Goal: Transaction & Acquisition: Purchase product/service

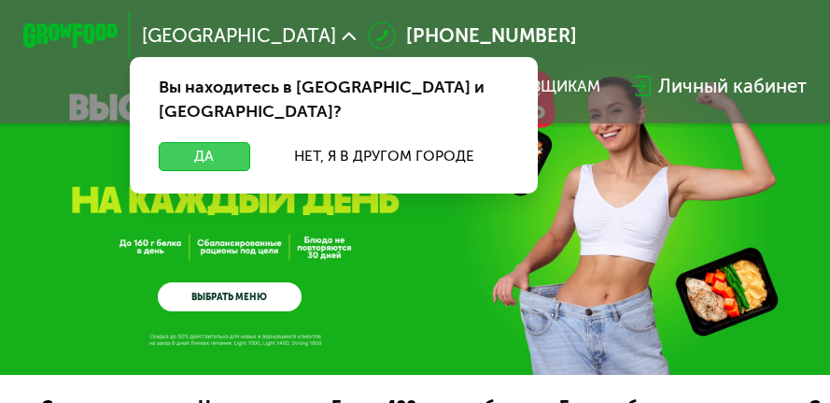
click at [224, 142] on button "Да" at bounding box center [205, 156] width 92 height 28
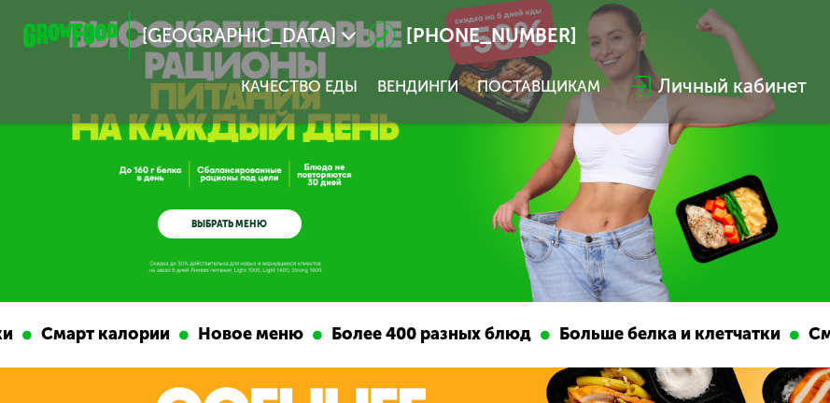
scroll to position [93, 0]
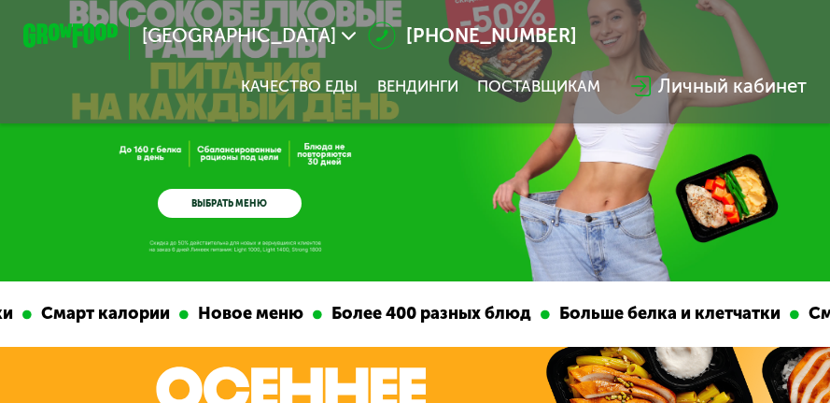
click at [279, 206] on link "ВЫБРАТЬ МЕНЮ" at bounding box center [230, 203] width 144 height 29
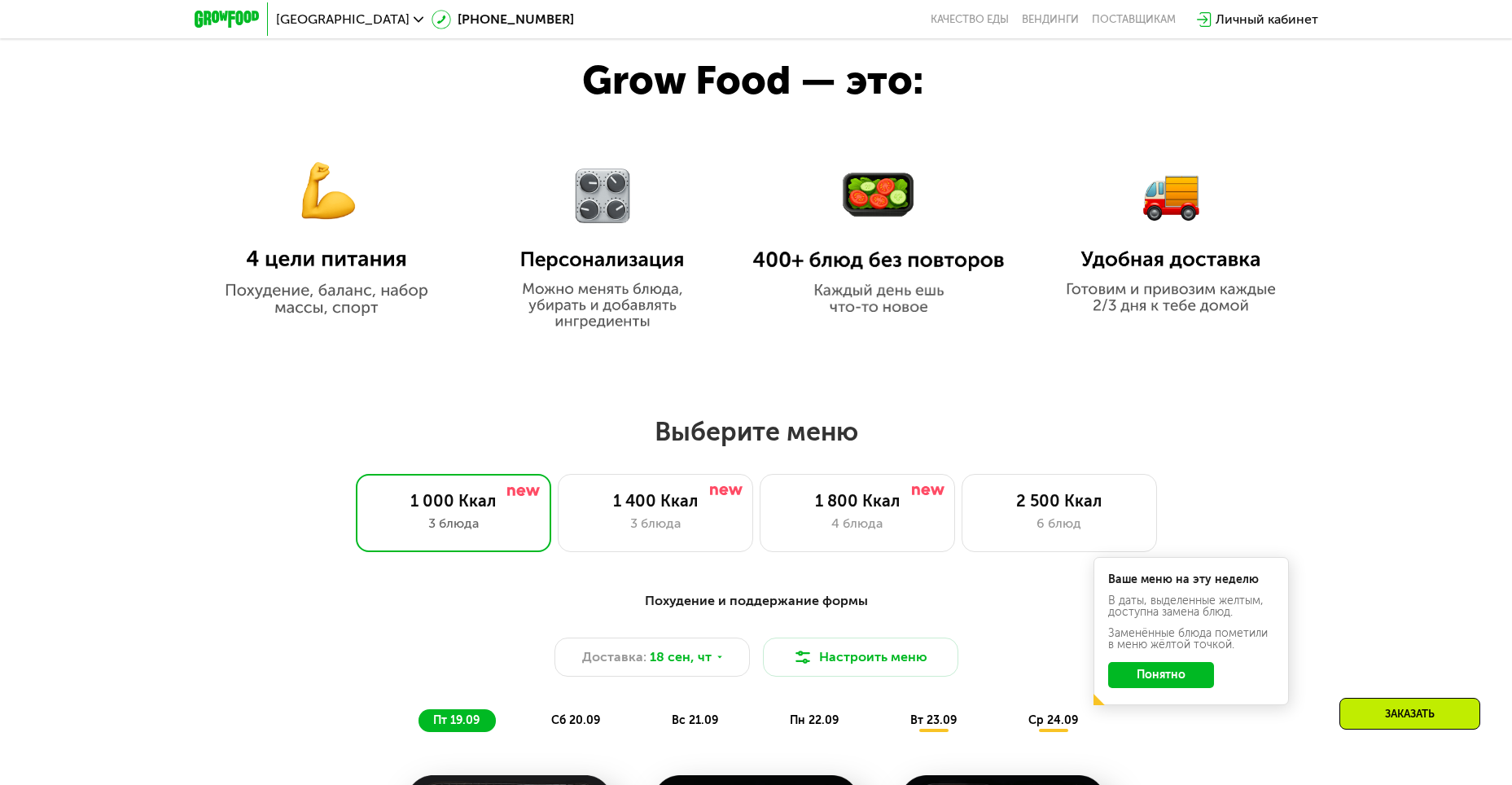
scroll to position [879, 0]
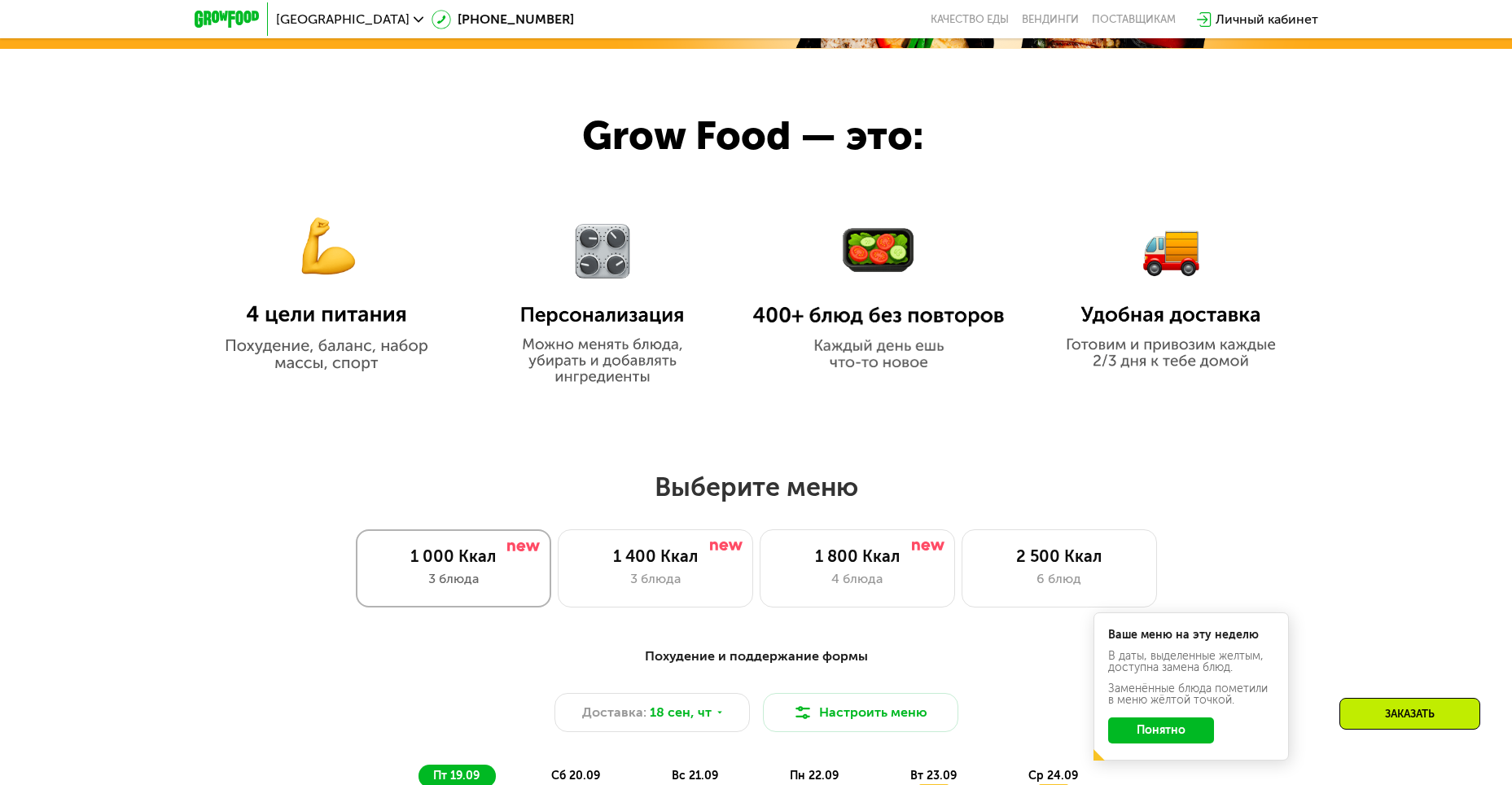
click at [487, 350] on div "3 блюда" at bounding box center [453, 579] width 161 height 19
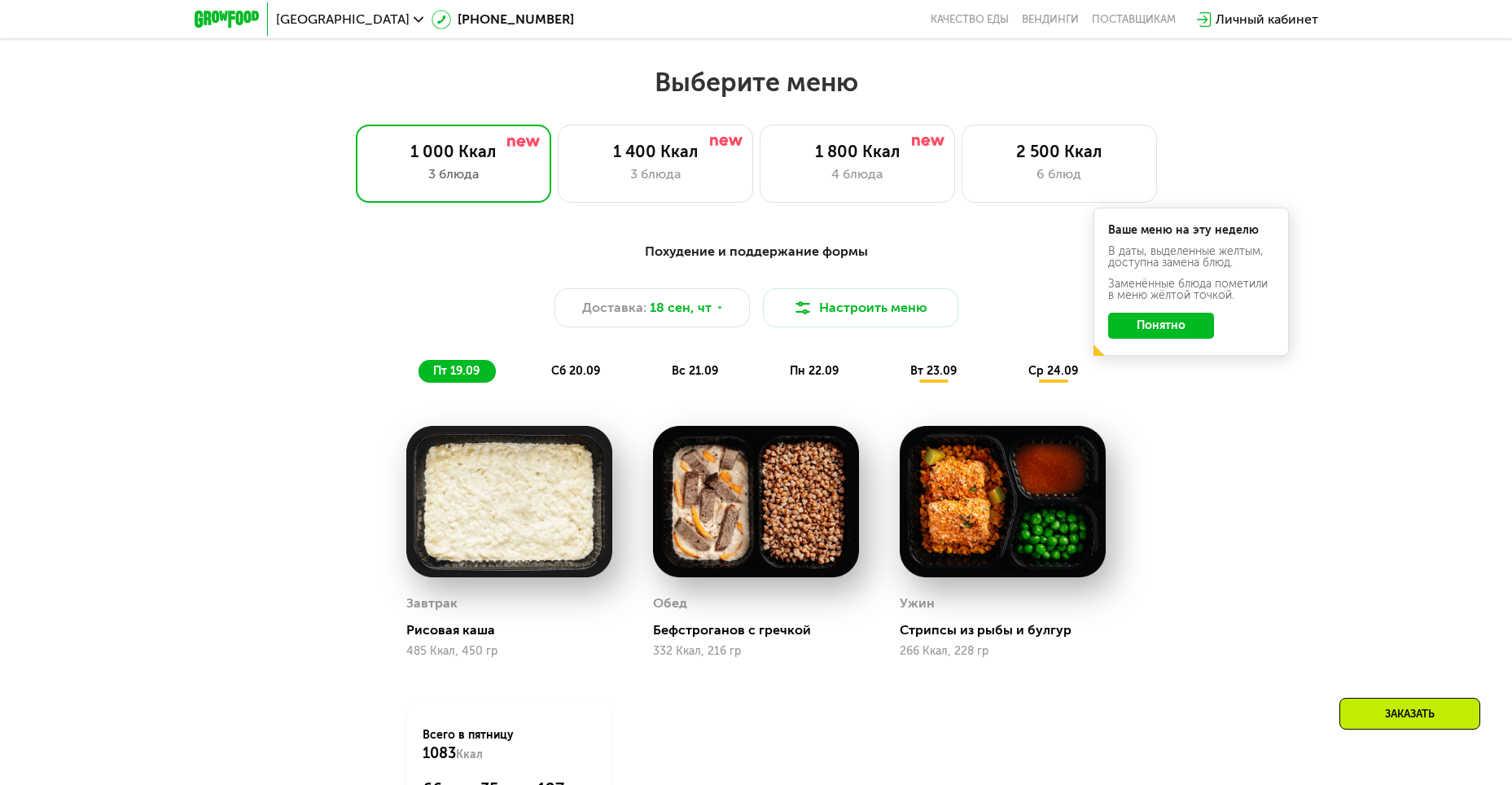
scroll to position [1286, 0]
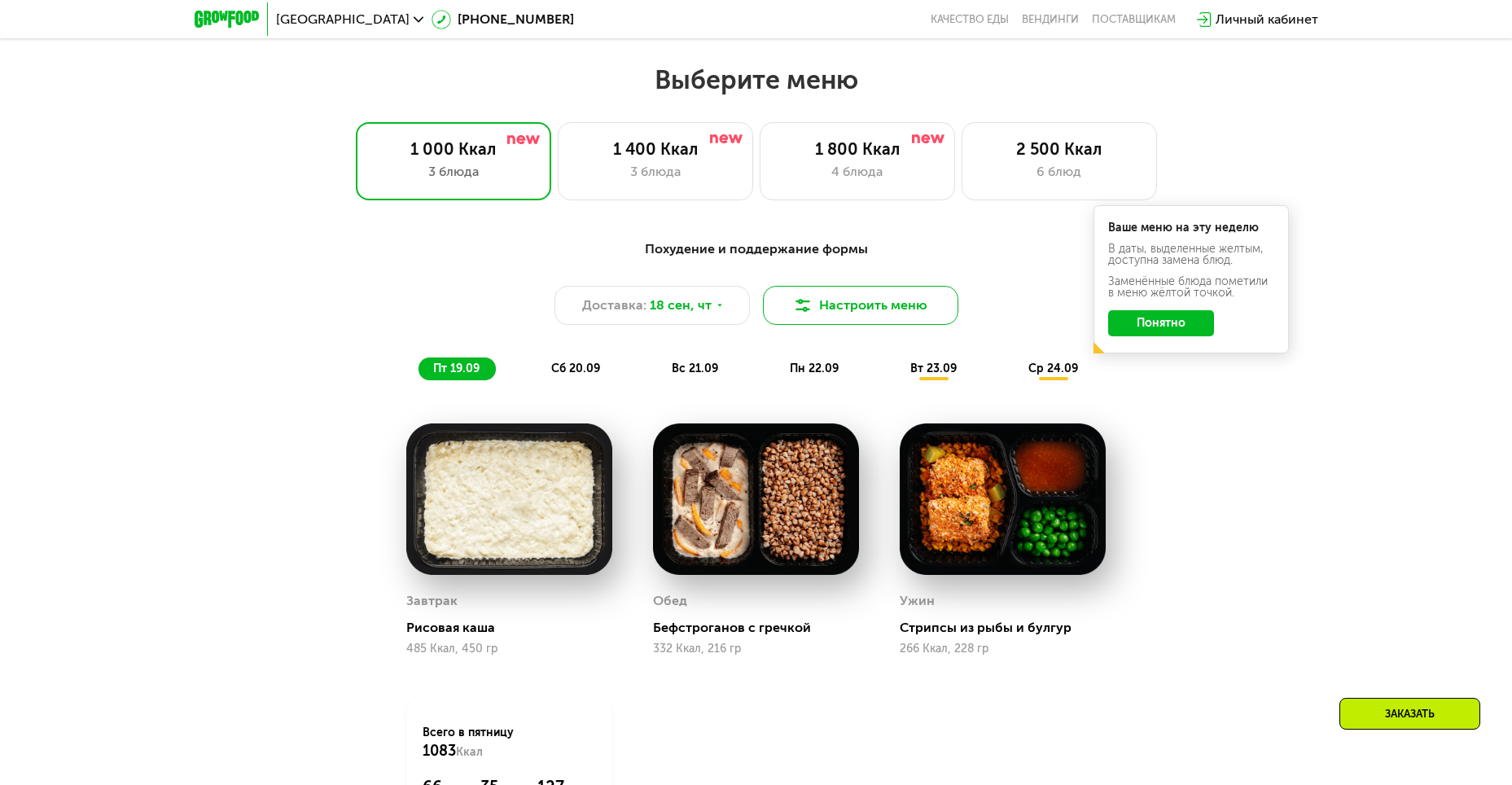
click at [736, 315] on button "Настроить меню" at bounding box center [860, 305] width 195 height 39
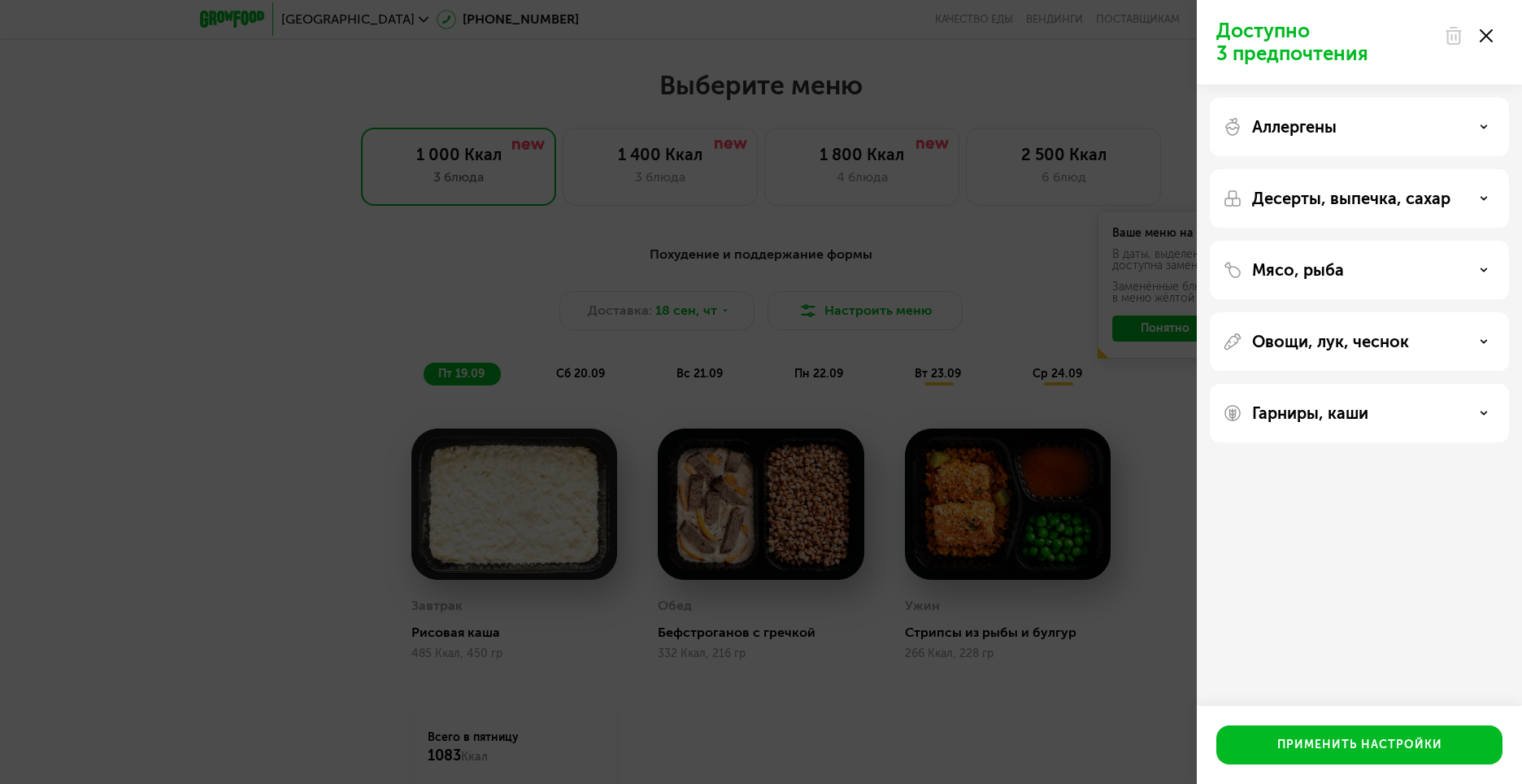
click at [734, 32] on icon at bounding box center [1485, 36] width 13 height 13
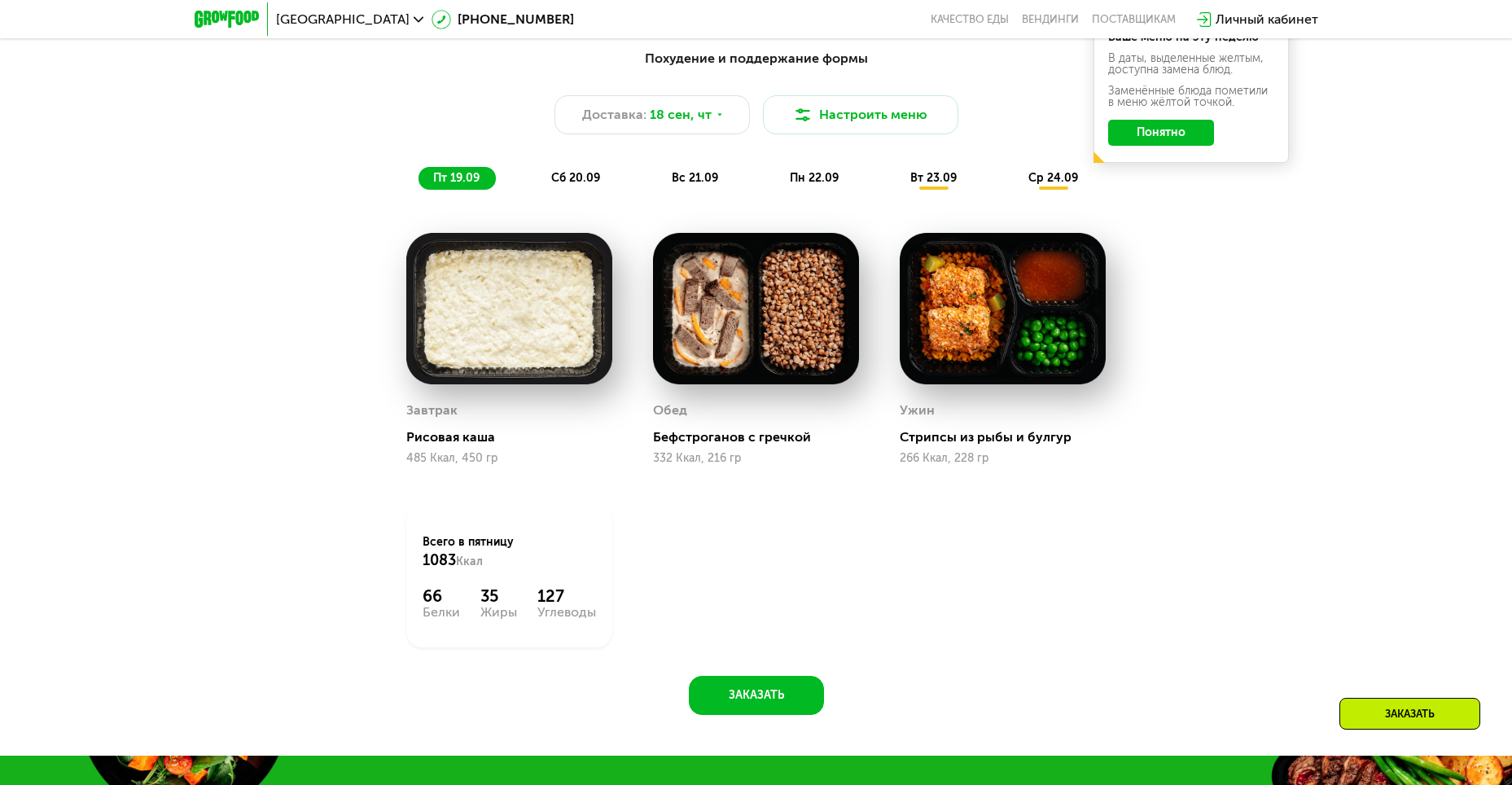
scroll to position [1449, 0]
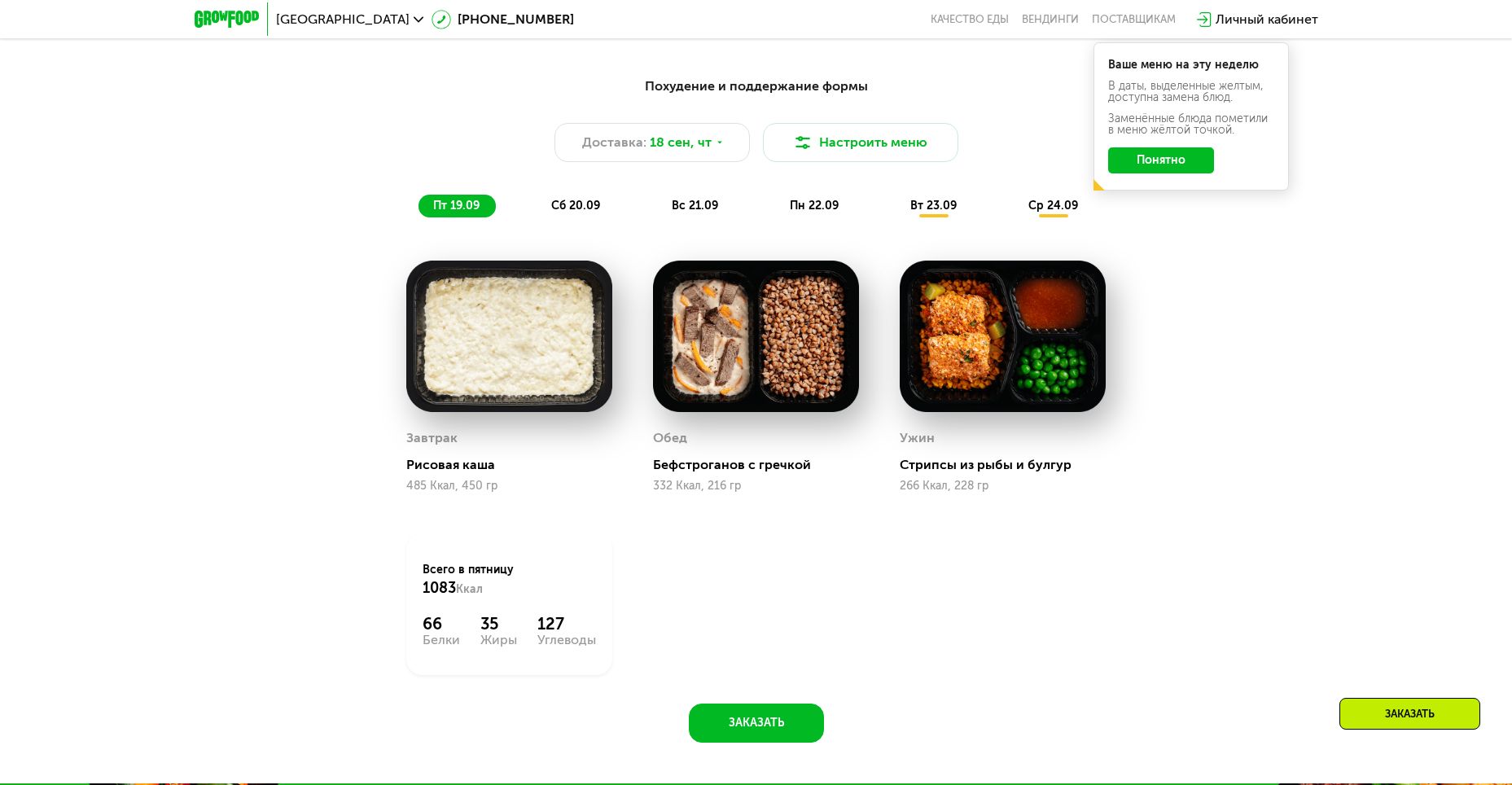
click at [736, 212] on span "ср 24.09" at bounding box center [1053, 206] width 50 height 14
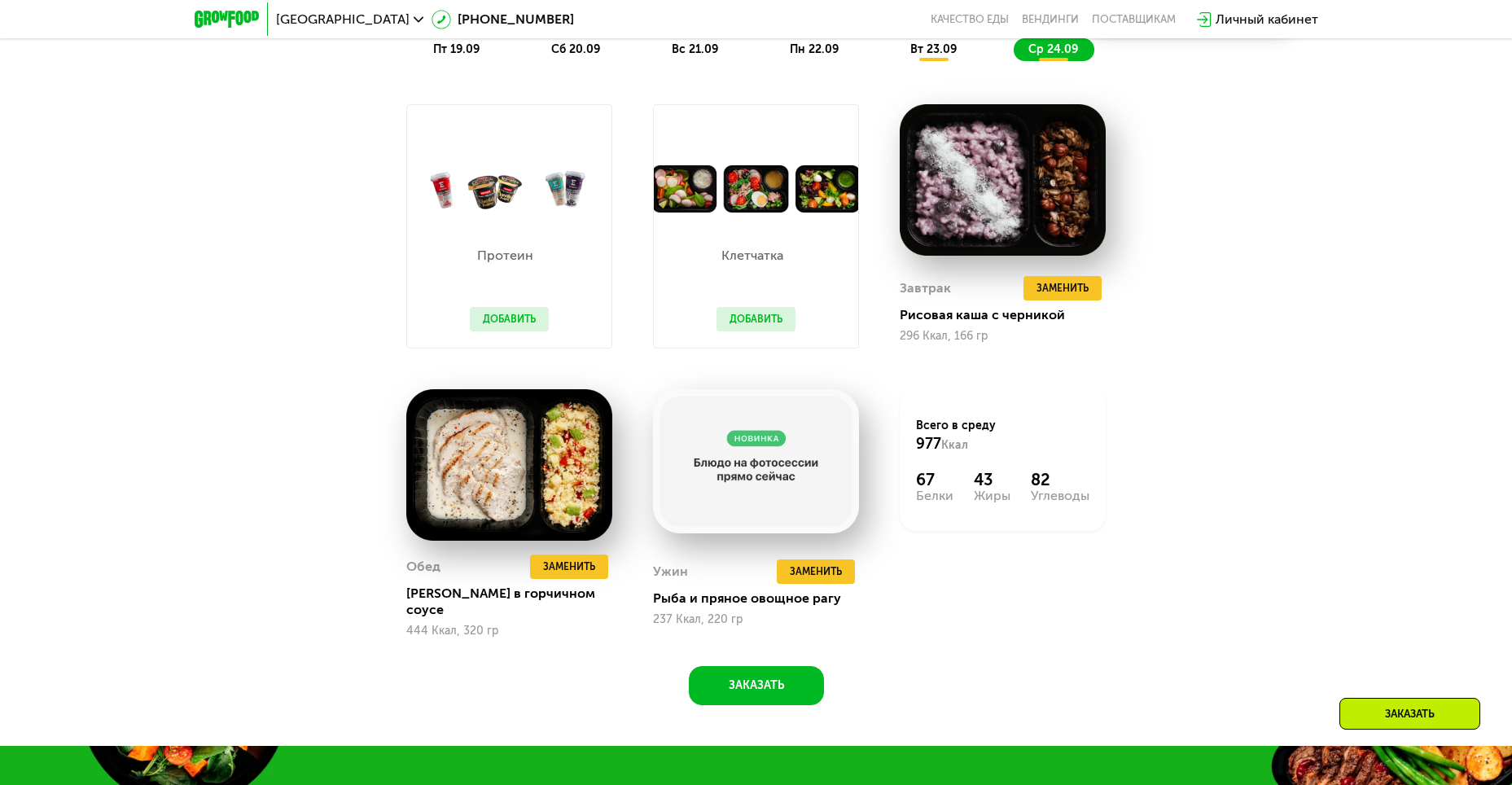
scroll to position [1612, 0]
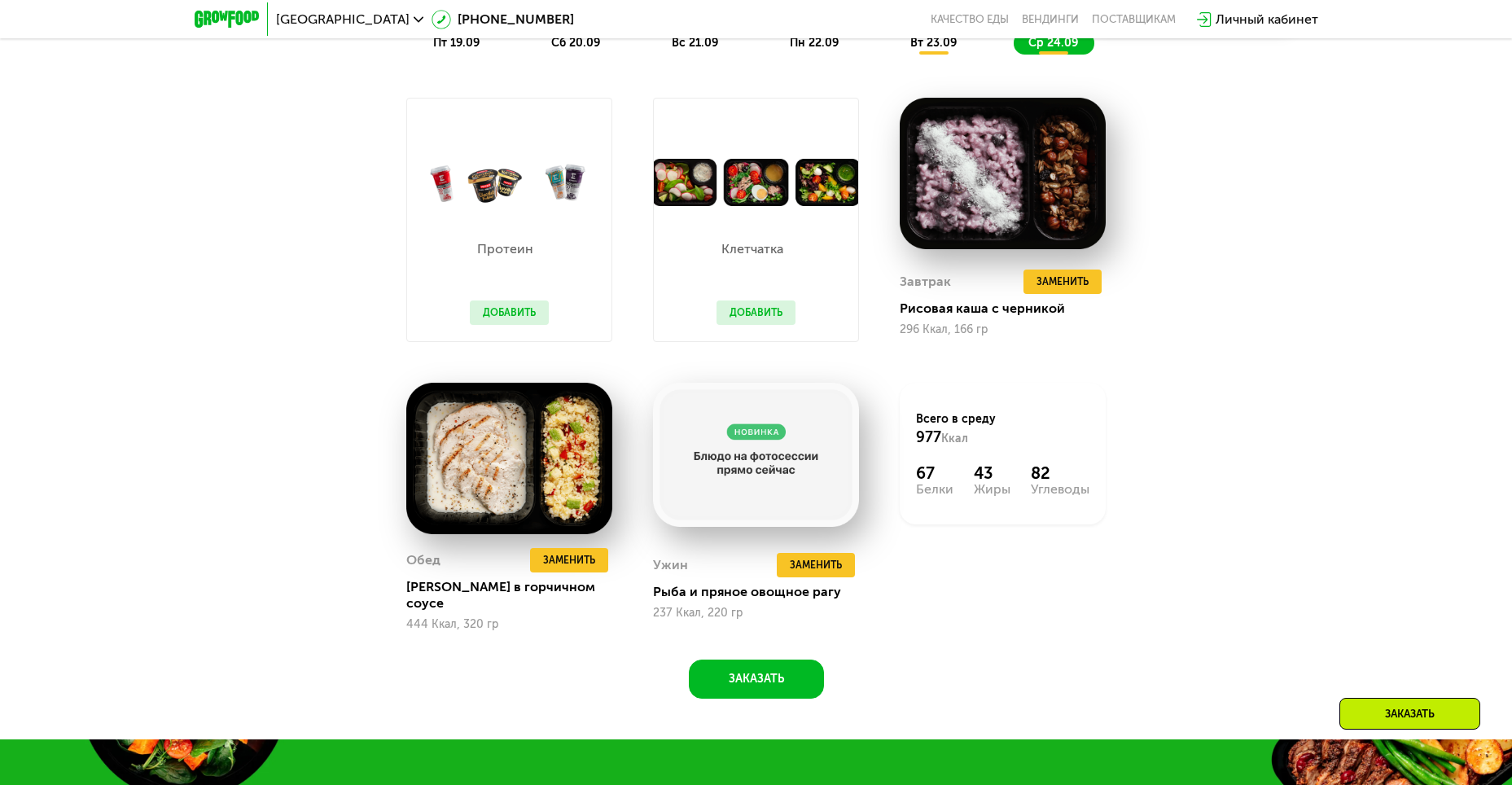
click at [512, 313] on button "Добавить" at bounding box center [509, 313] width 79 height 24
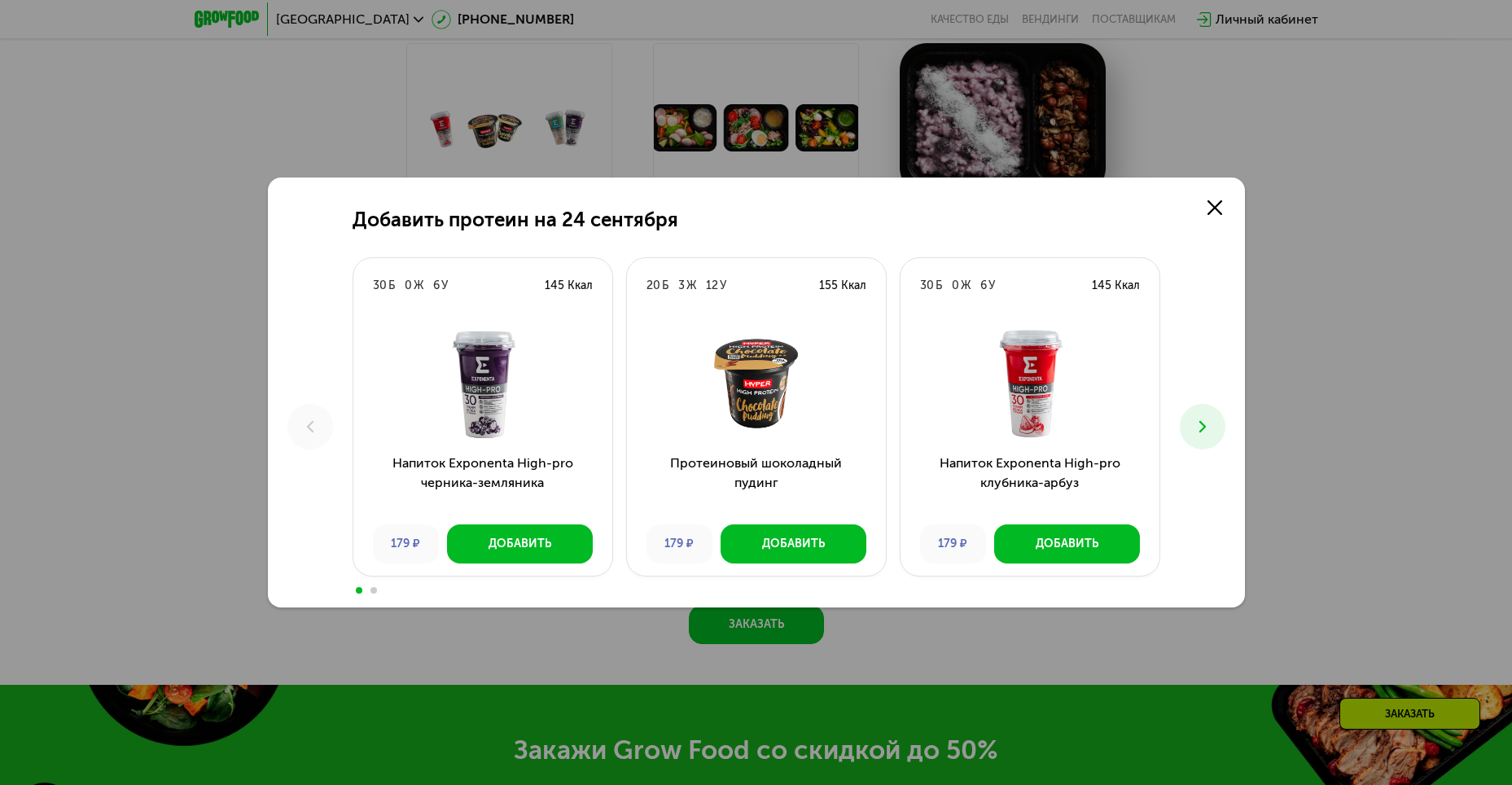
scroll to position [1693, 0]
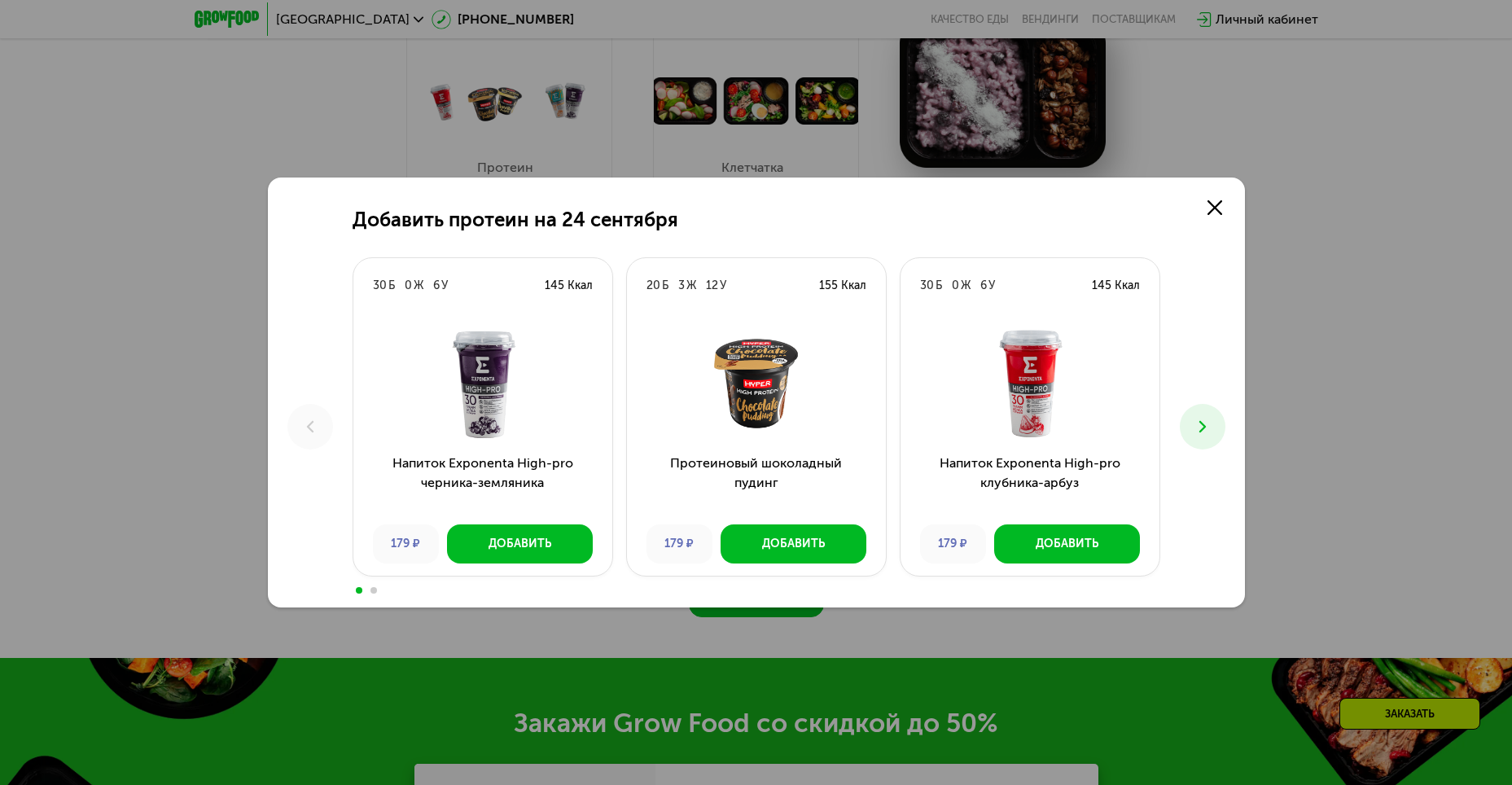
click at [736, 350] on icon at bounding box center [1203, 426] width 19 height 19
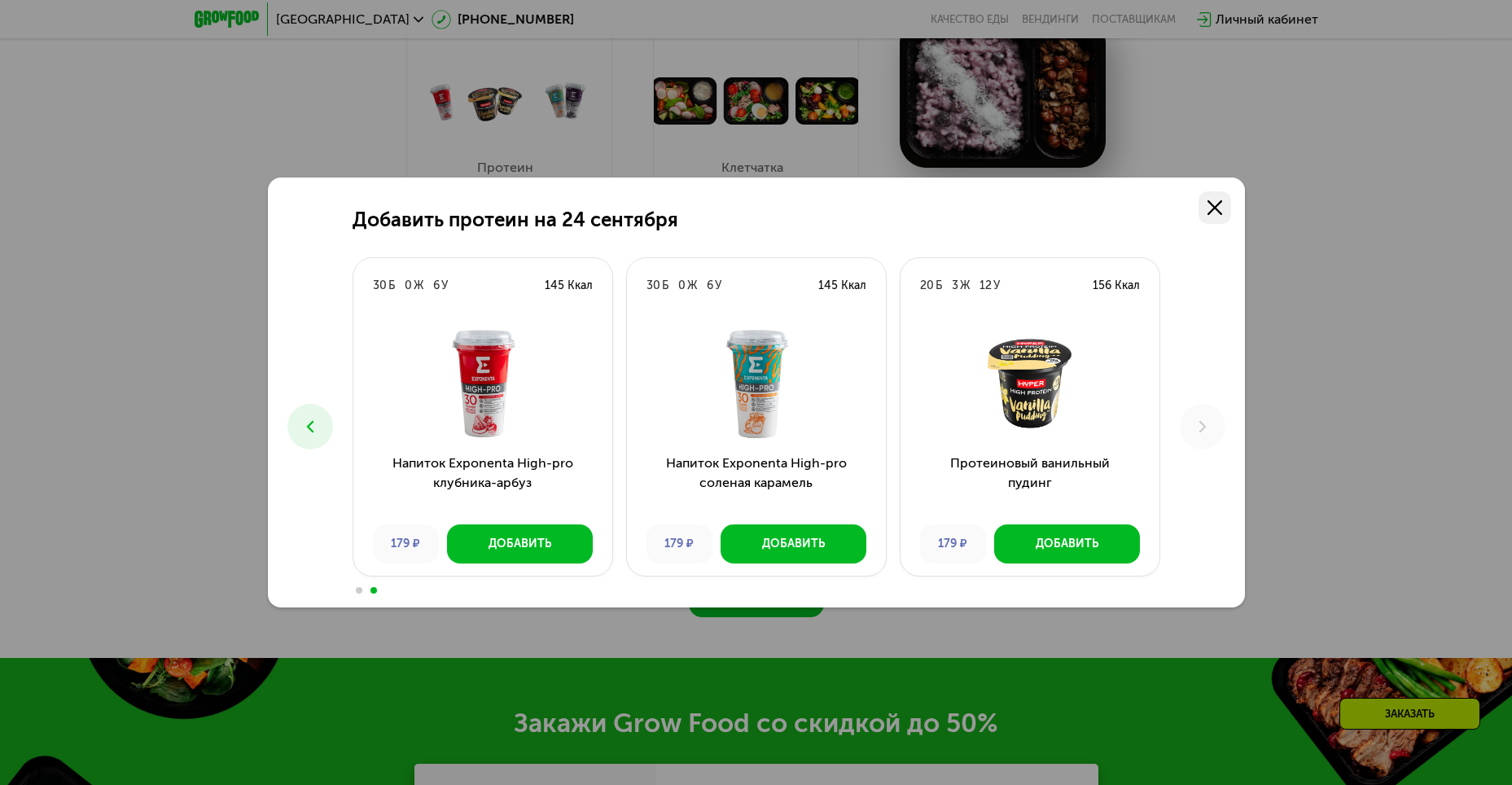
click at [736, 208] on icon at bounding box center [1214, 207] width 15 height 15
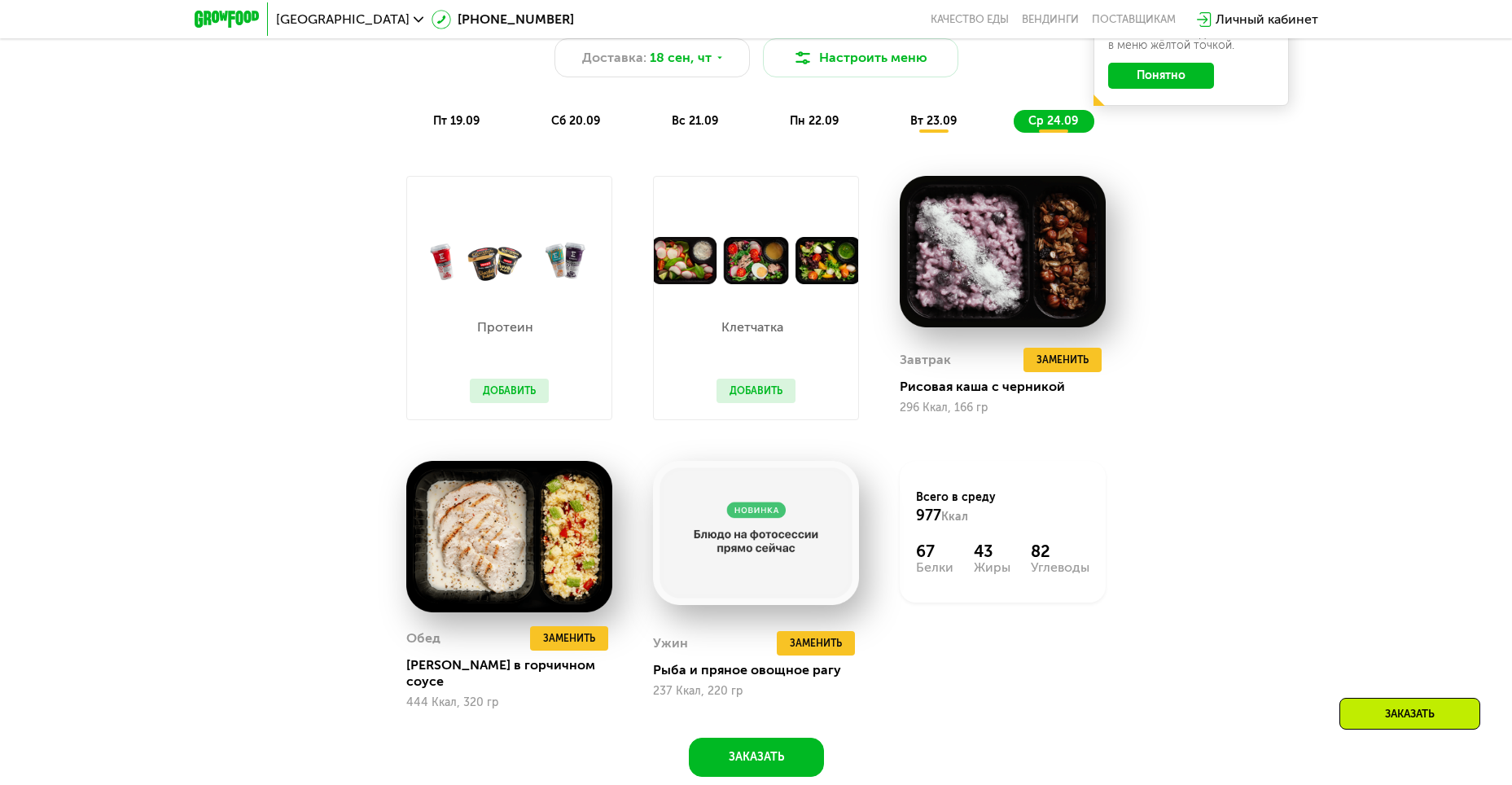
scroll to position [1530, 0]
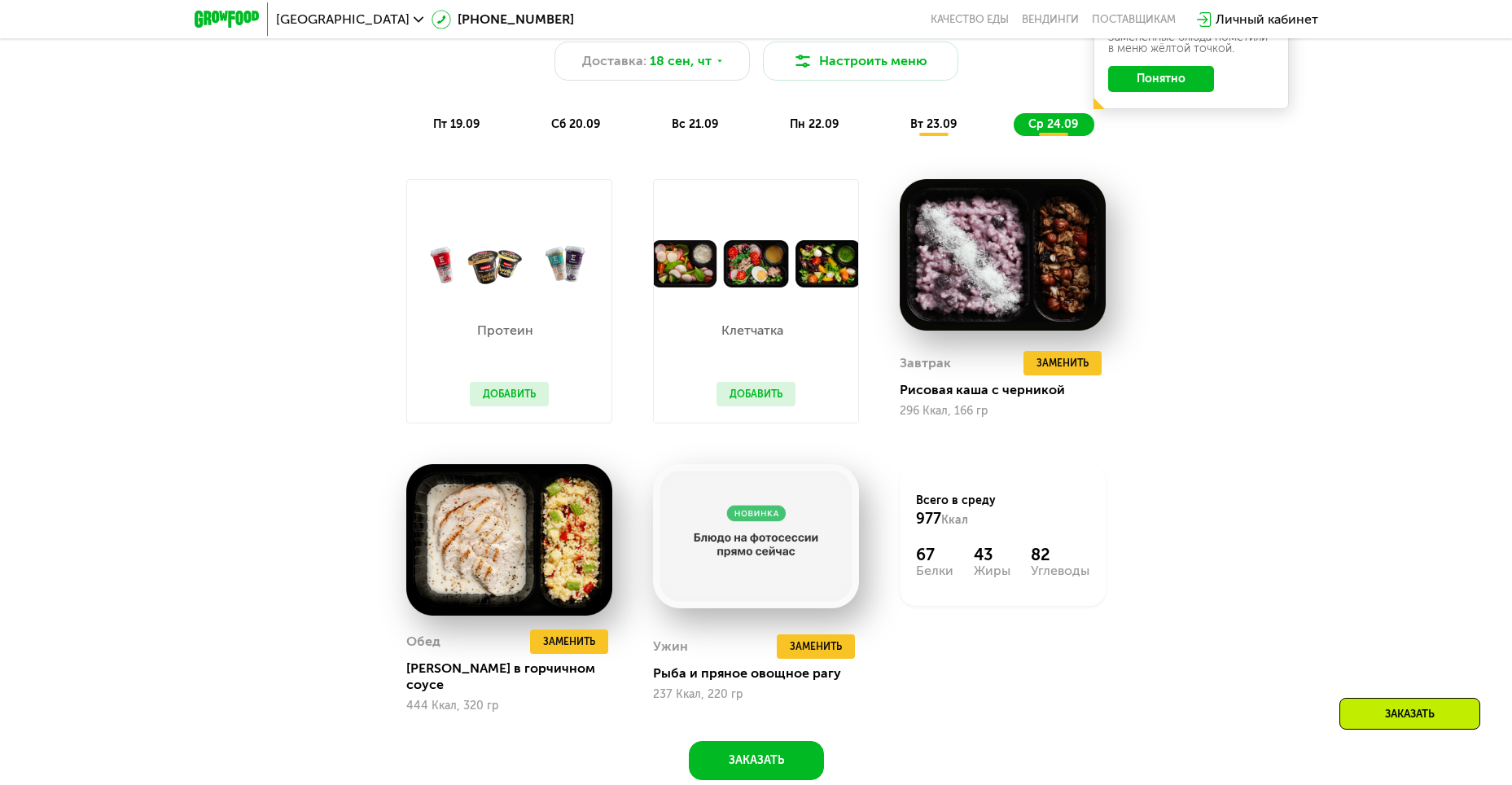
click at [736, 350] on button "Добавить" at bounding box center [756, 394] width 79 height 24
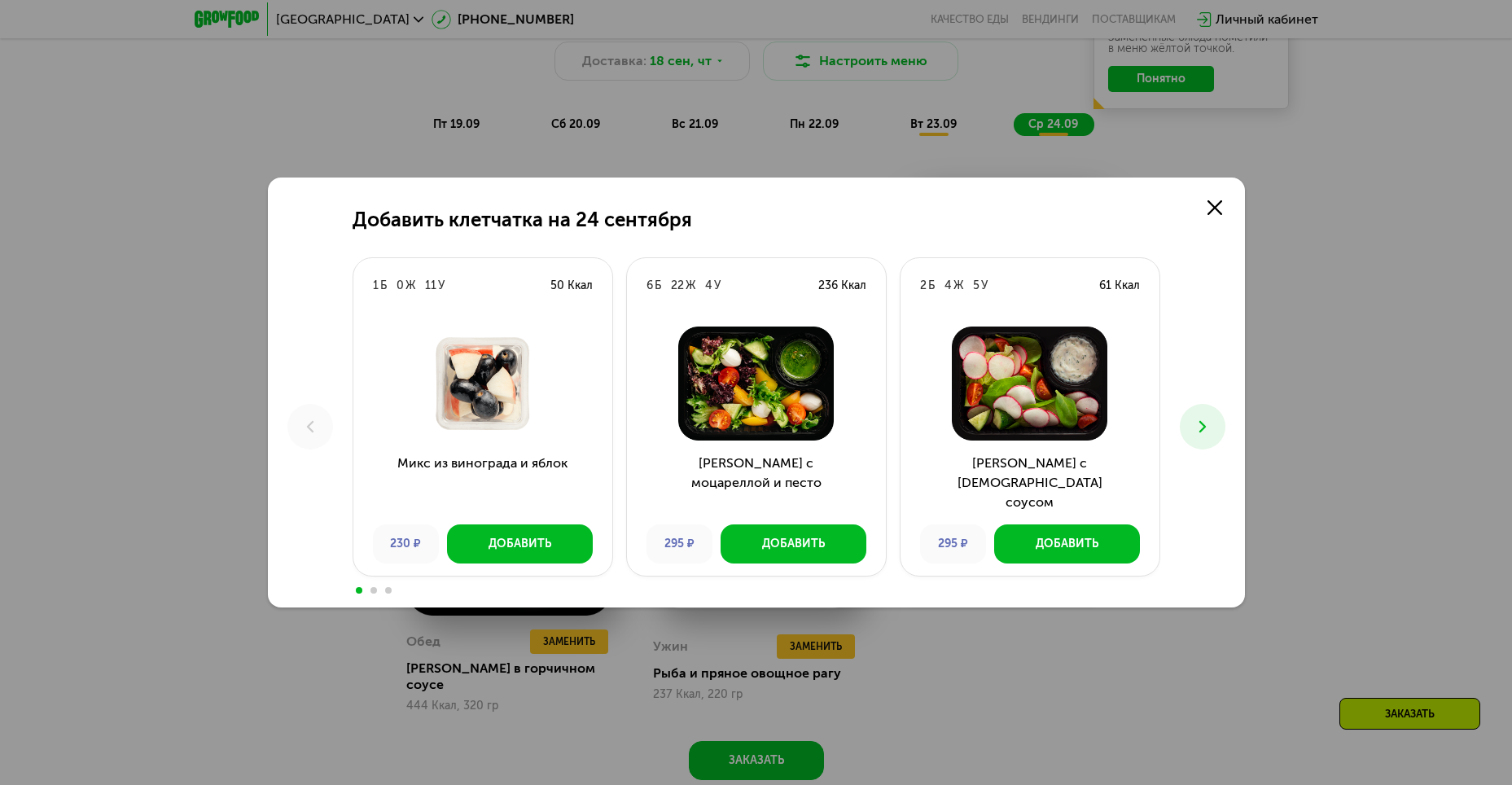
click at [736, 350] on icon at bounding box center [1203, 426] width 19 height 19
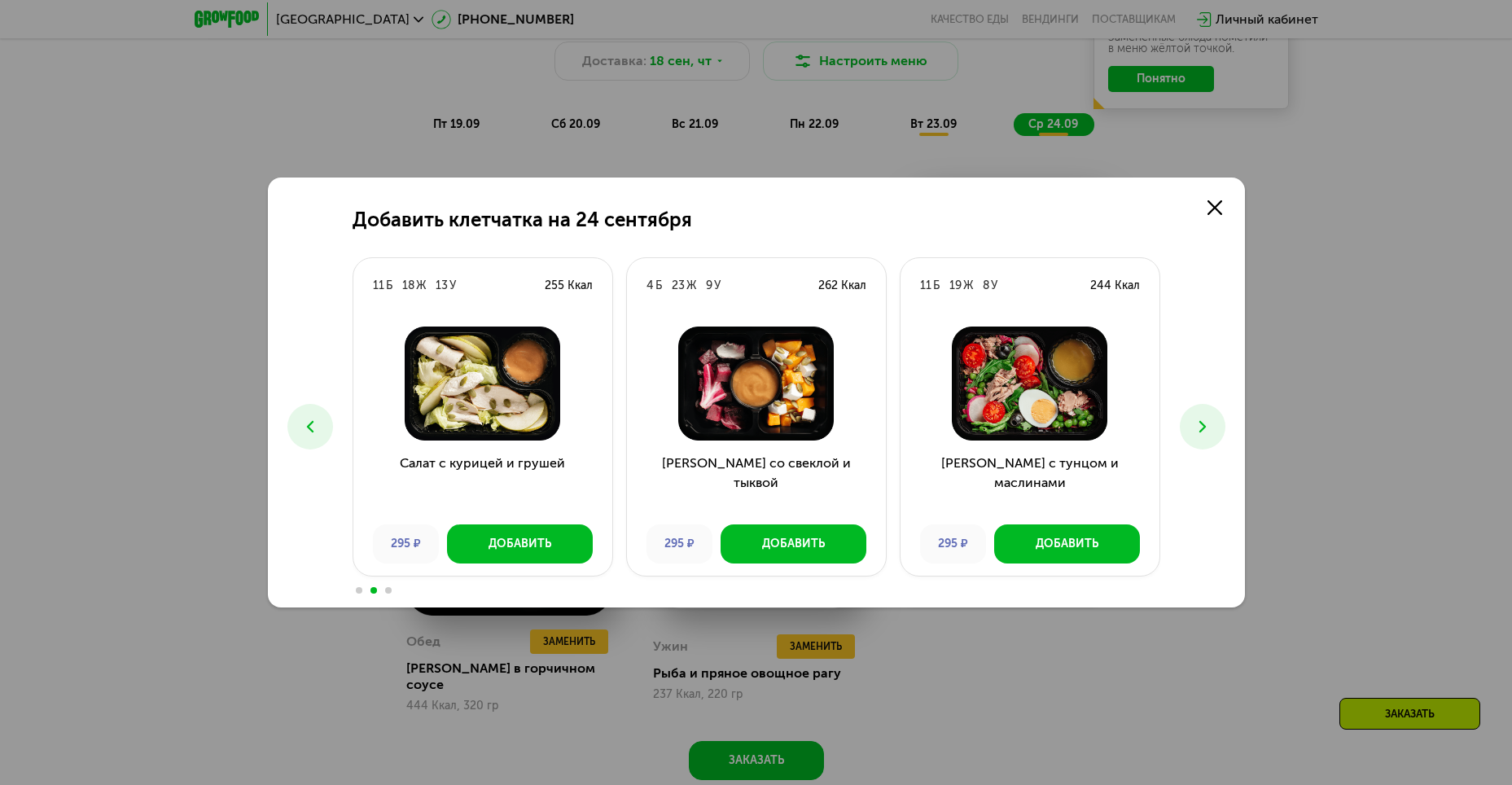
click at [736, 350] on icon at bounding box center [1203, 426] width 19 height 19
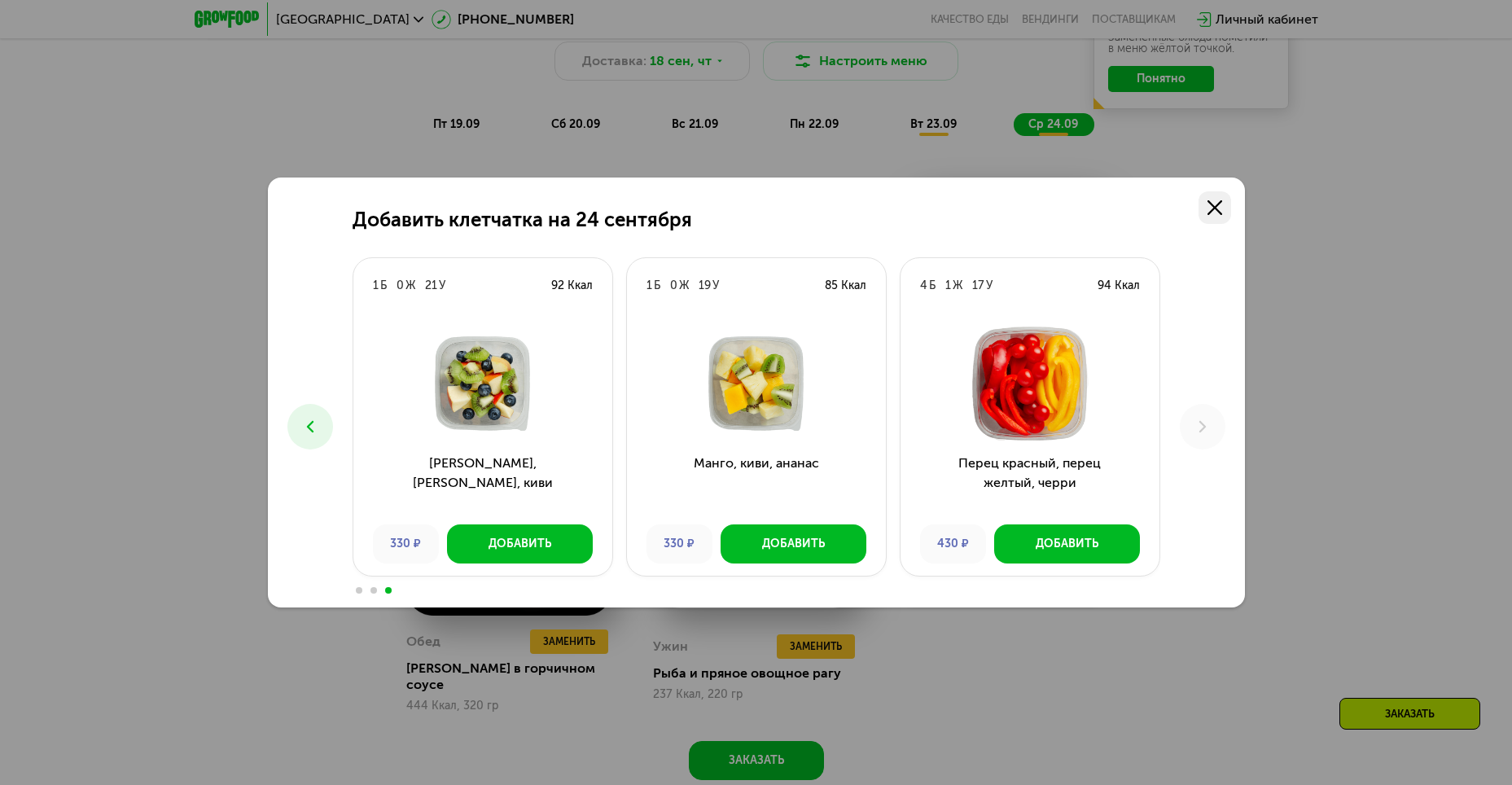
click at [736, 207] on icon at bounding box center [1214, 207] width 15 height 15
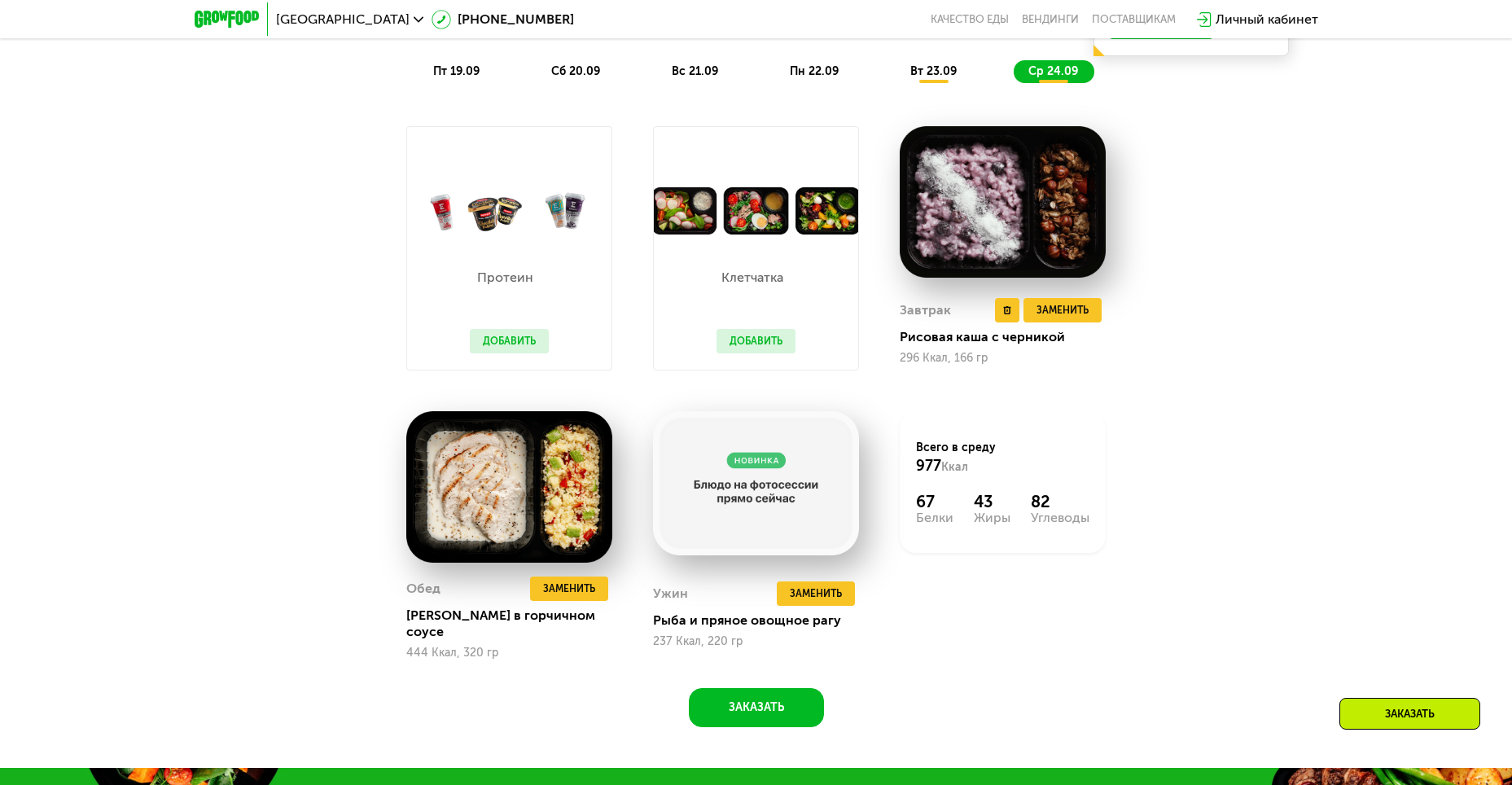
scroll to position [1612, 0]
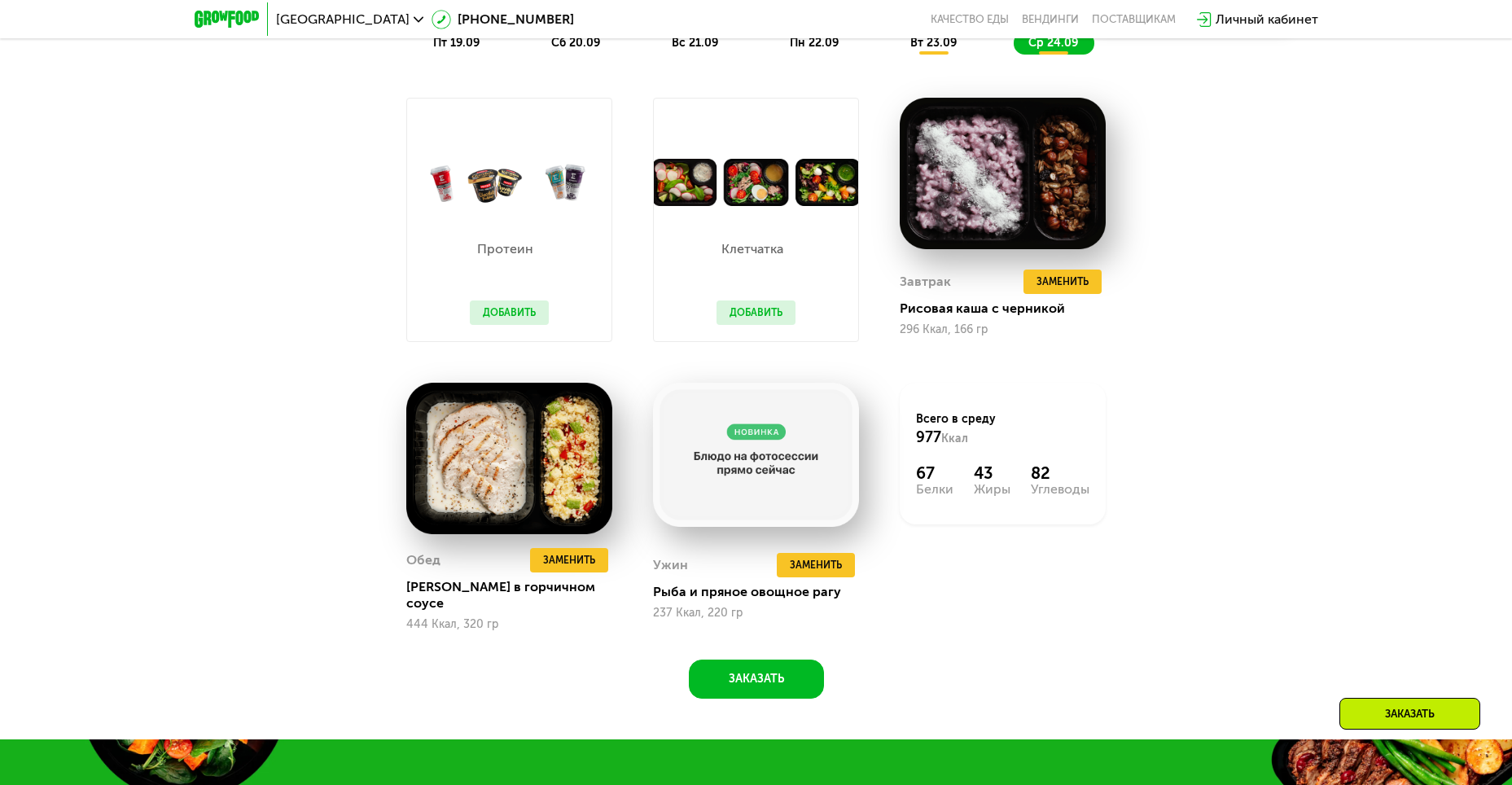
click at [736, 350] on div "Похудение и поддержание формы Доставка: [DATE] Настроить меню пт 19.09 сб 20.09…" at bounding box center [756, 315] width 1512 height 848
click at [736, 350] on div "Всего в среду 977 Ккал 67 Белки 43 Жиры 82 Углеводы" at bounding box center [1002, 453] width 206 height 142
click at [521, 350] on img at bounding box center [509, 458] width 206 height 152
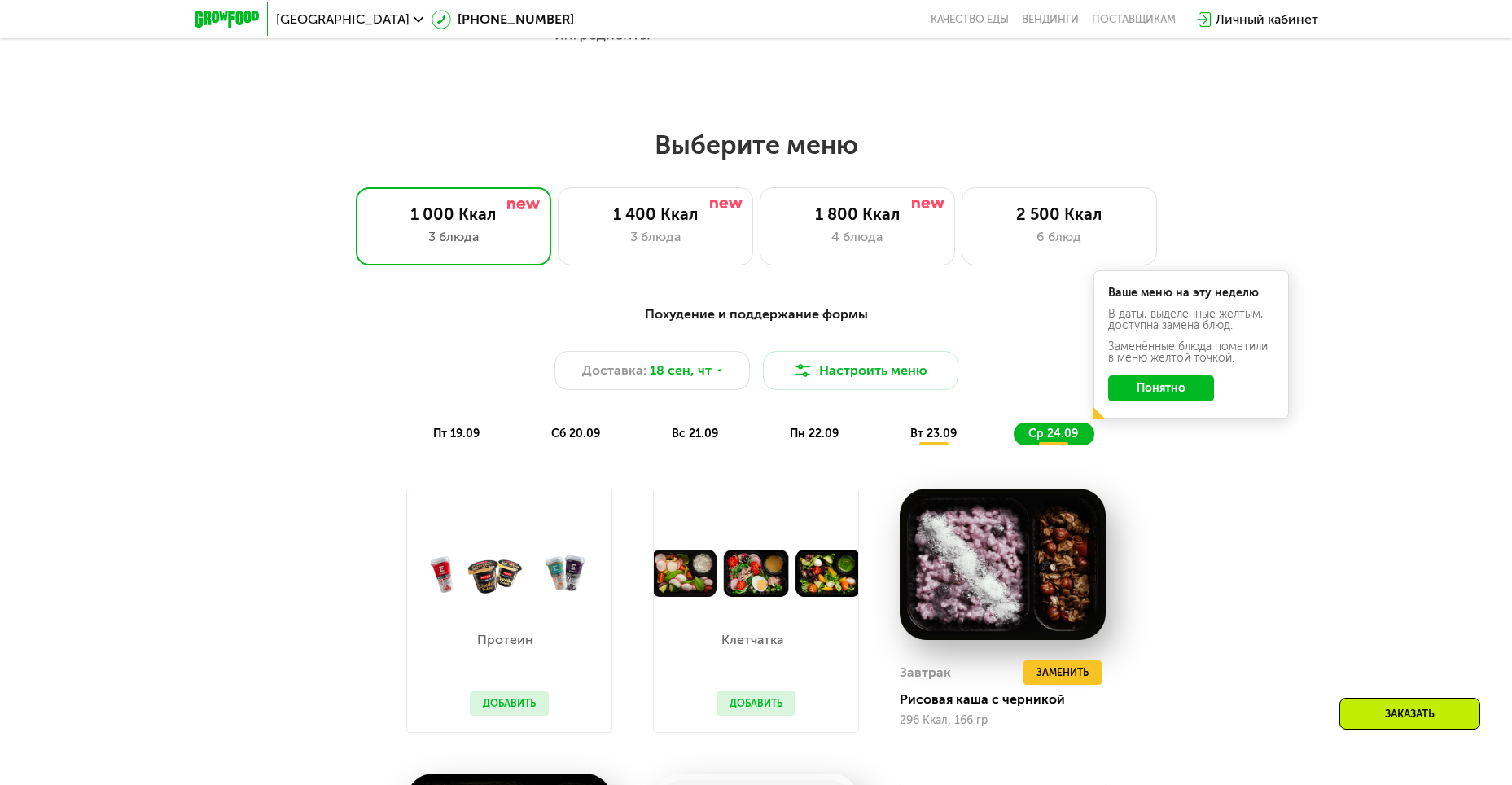
scroll to position [1205, 0]
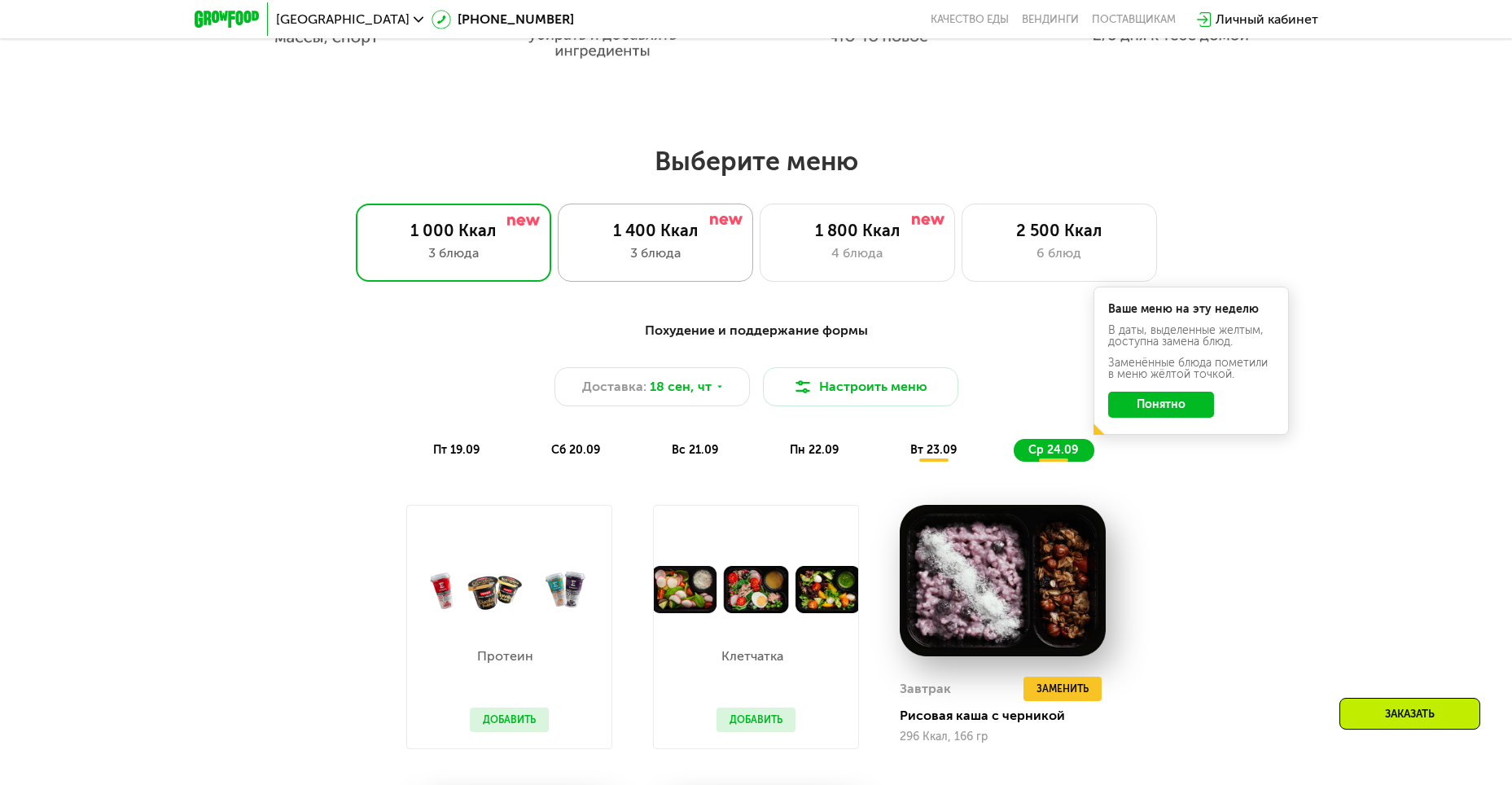
click at [656, 240] on div "1 400 Ккал" at bounding box center [655, 230] width 161 height 19
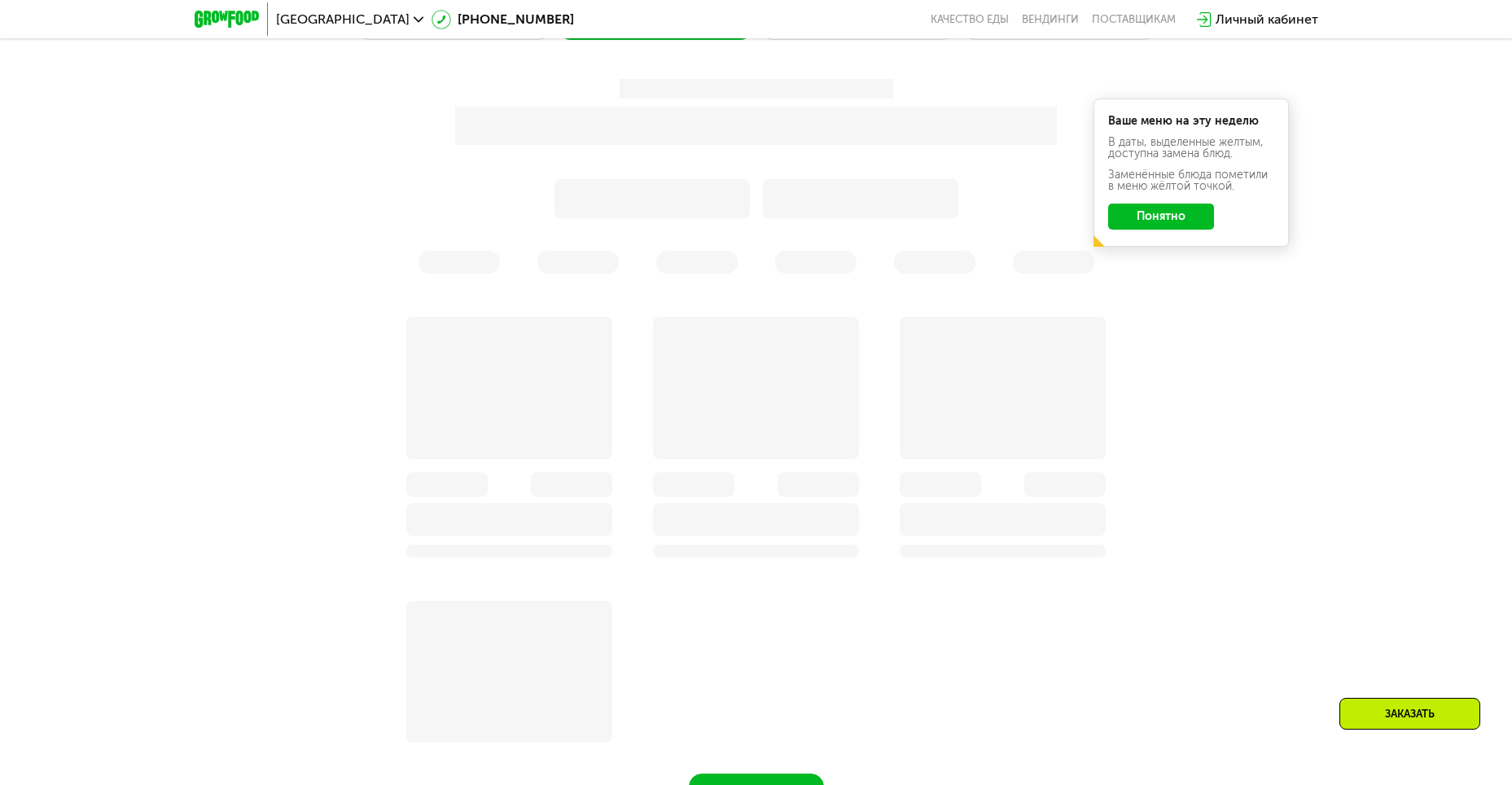
scroll to position [1449, 0]
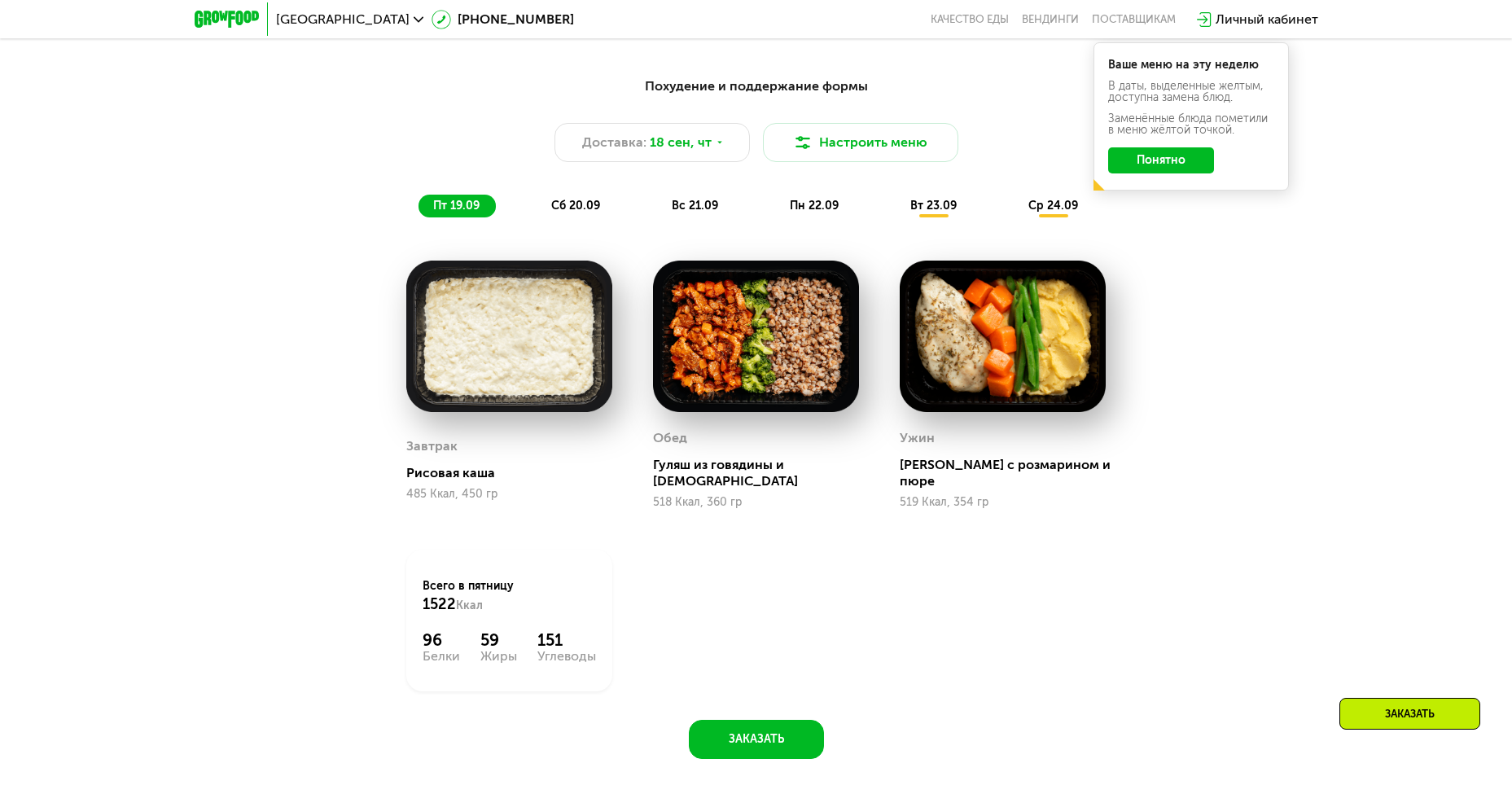
click at [736, 170] on button "Понятно" at bounding box center [1160, 160] width 105 height 26
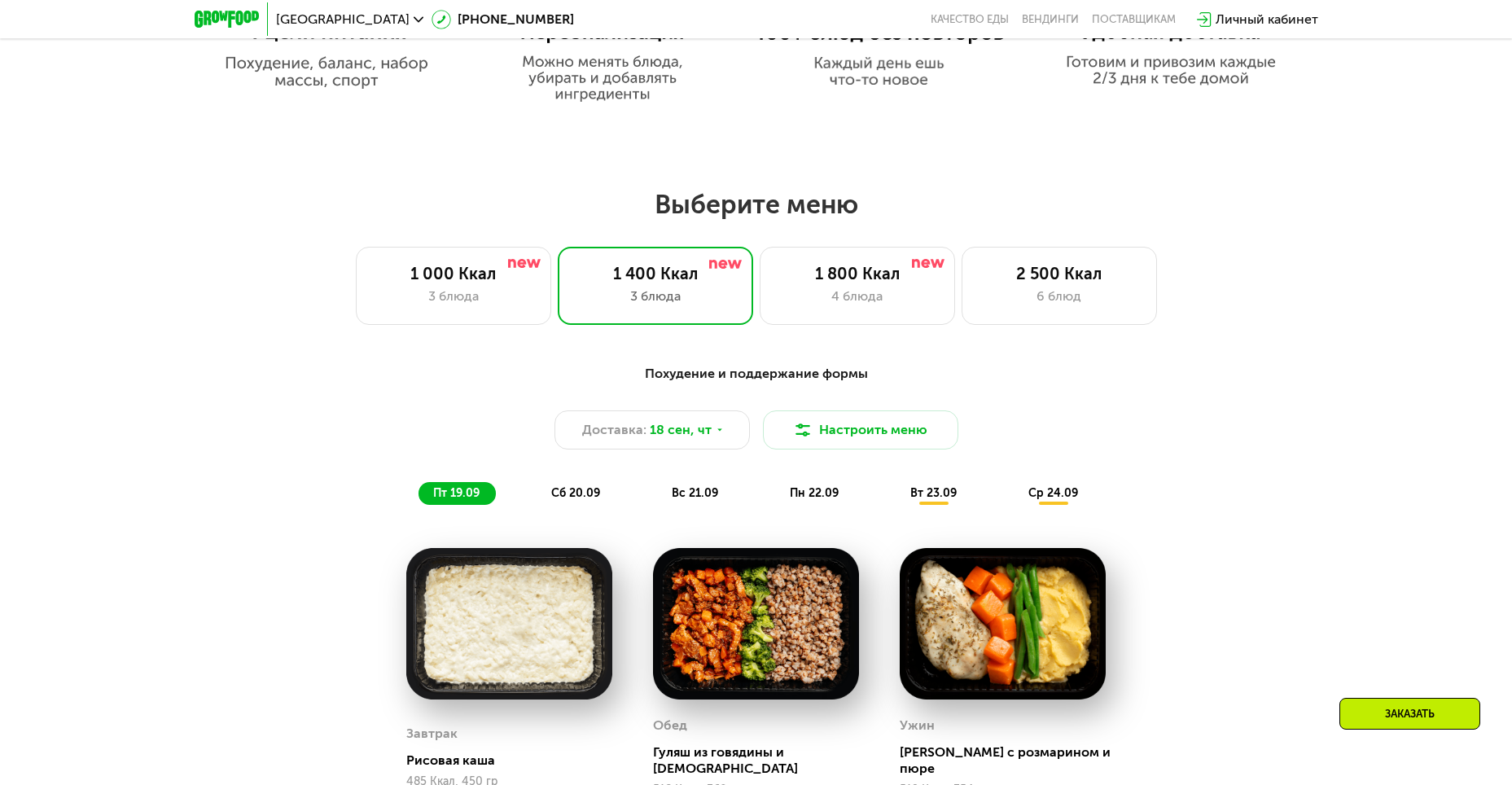
scroll to position [1123, 0]
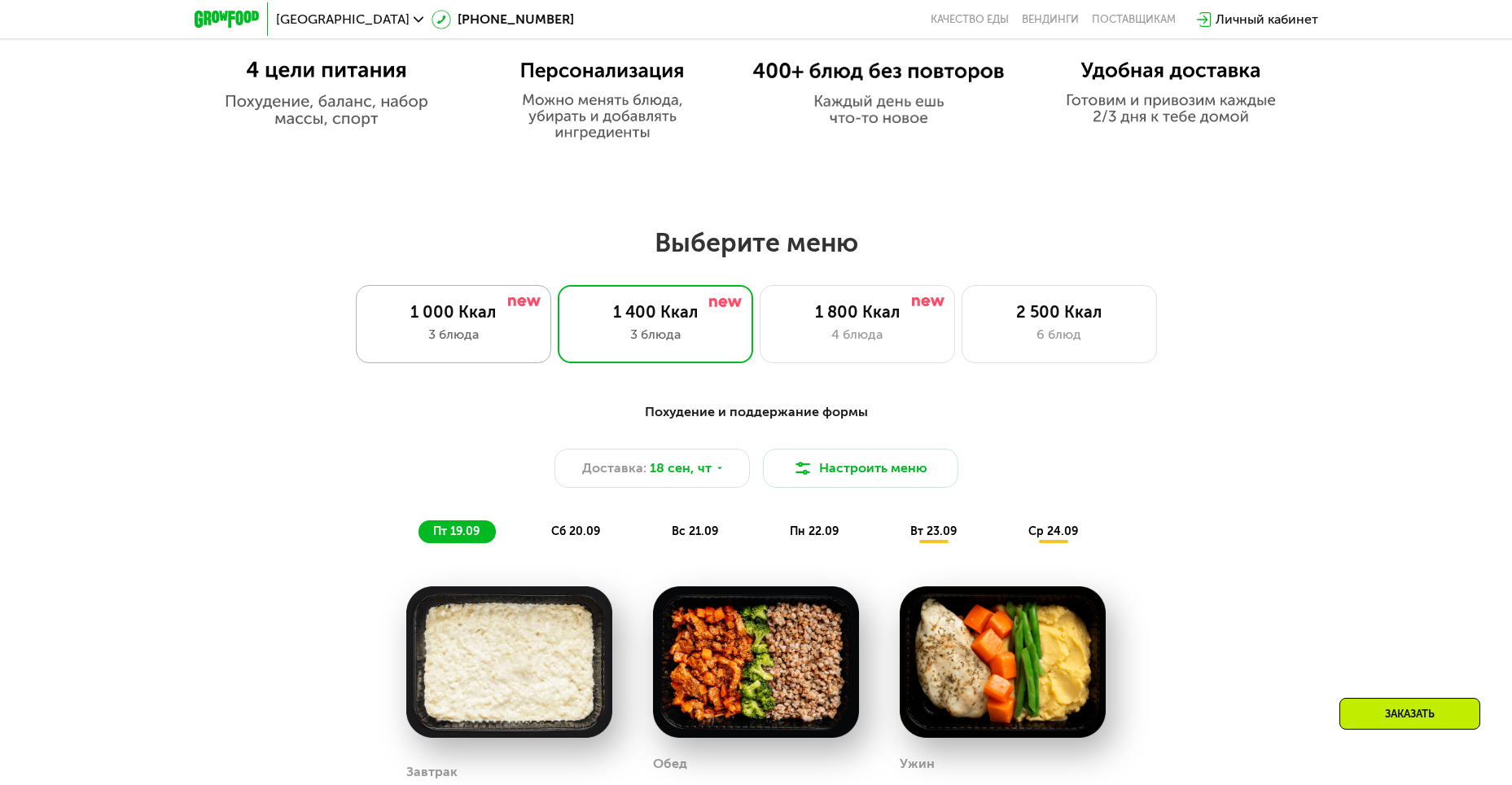
click at [475, 334] on div "3 блюда" at bounding box center [453, 335] width 161 height 19
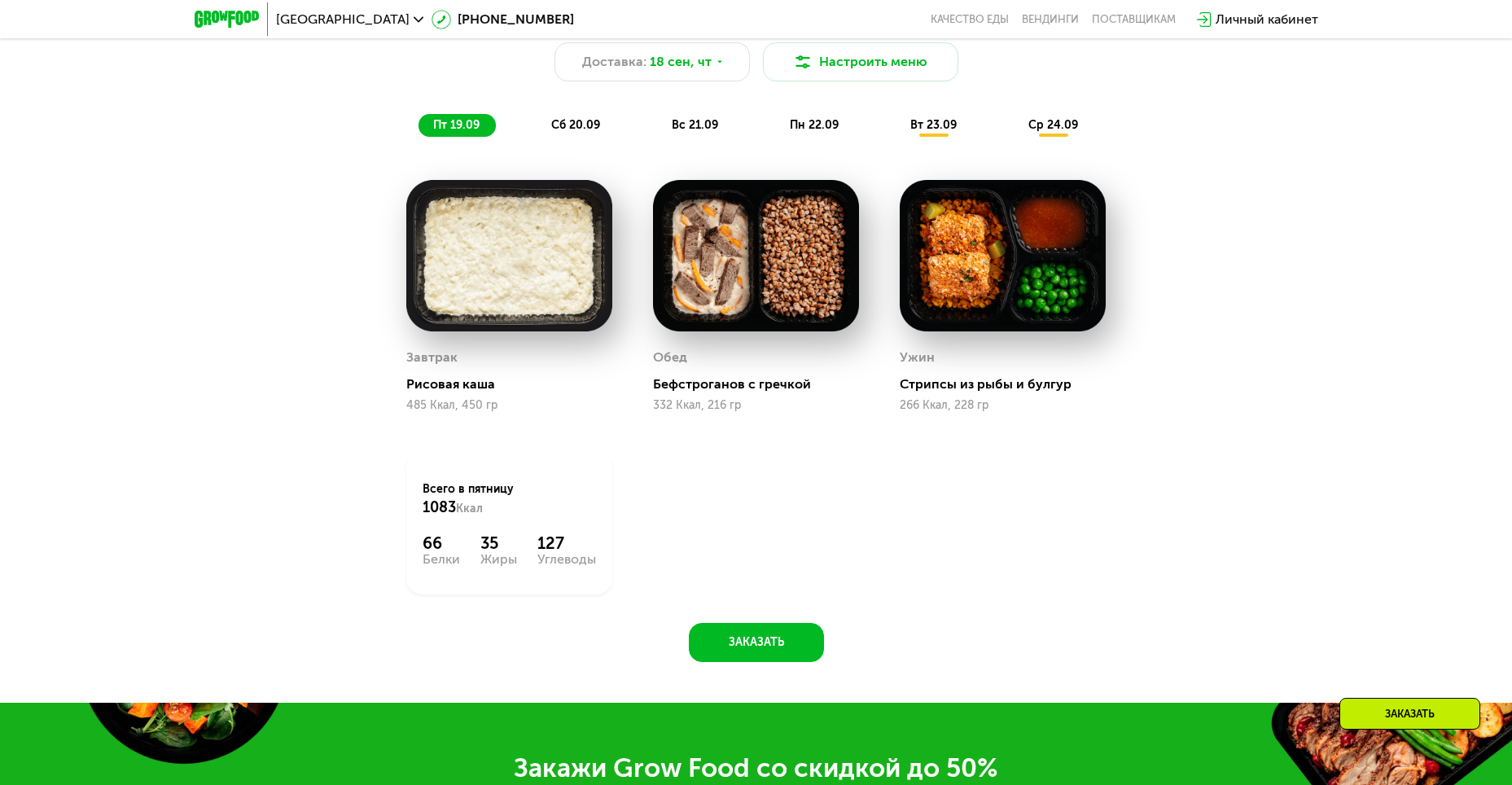
scroll to position [1530, 0]
